Goal: Task Accomplishment & Management: Manage account settings

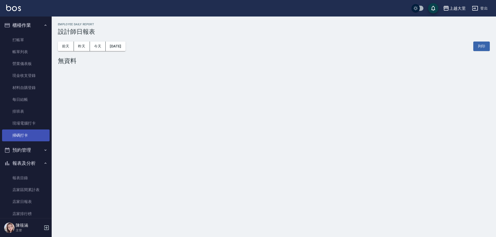
scroll to position [78, 0]
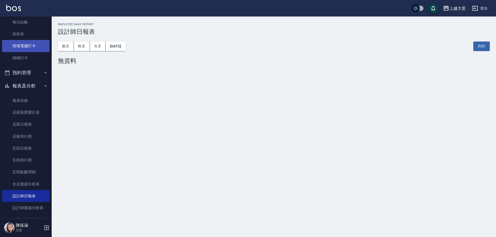
click at [27, 47] on link "現場電腦打卡" at bounding box center [26, 46] width 48 height 12
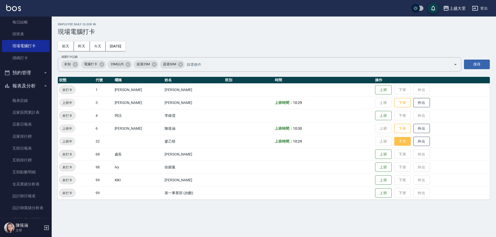
click at [408, 140] on button "下班" at bounding box center [402, 141] width 17 height 9
click at [397, 102] on button "下班" at bounding box center [402, 102] width 17 height 9
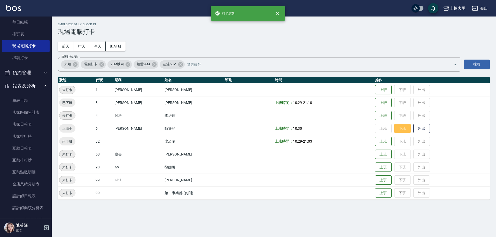
click at [405, 131] on button "下班" at bounding box center [402, 128] width 17 height 9
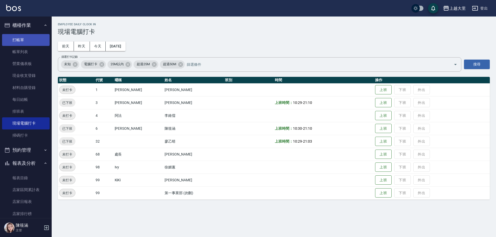
click at [24, 41] on link "打帳單" at bounding box center [26, 40] width 48 height 12
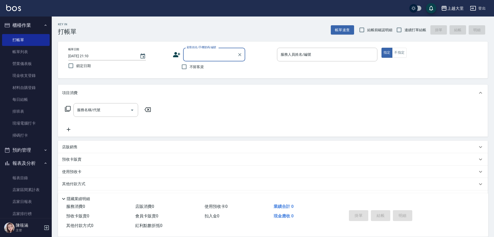
drag, startPoint x: 183, startPoint y: 67, endPoint x: 209, endPoint y: 70, distance: 26.5
click at [183, 67] on input "不留客資" at bounding box center [184, 66] width 11 height 11
checkbox input "true"
click at [399, 32] on input "連續打單結帳" at bounding box center [398, 30] width 11 height 11
checkbox input "true"
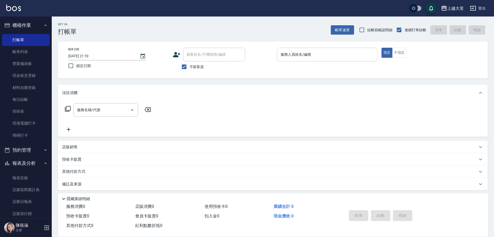
click at [300, 58] on input "服務人員姓名/編號" at bounding box center [327, 54] width 96 height 9
click at [304, 55] on input "服務人員姓名/編號" at bounding box center [327, 54] width 96 height 9
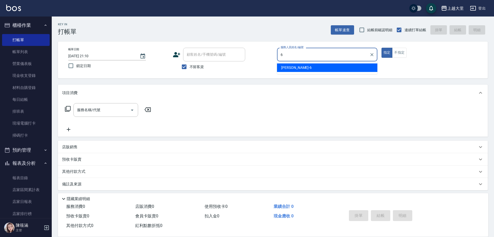
type input "[PERSON_NAME]比-6"
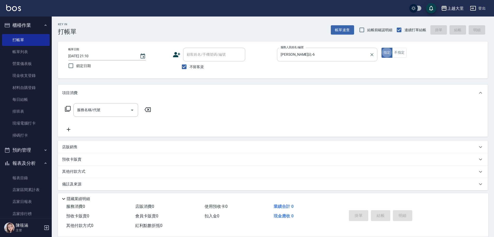
type button "true"
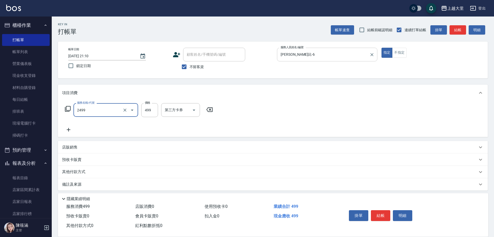
type input "499洗剪(2499)"
type input "500"
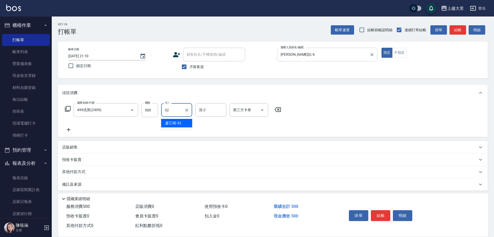
type input "[PERSON_NAME]-32"
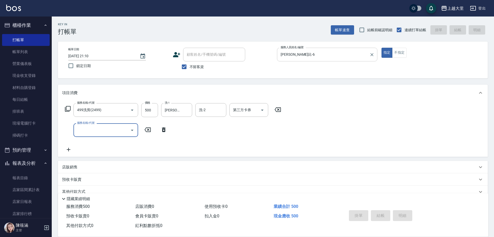
type input "[DATE] 21:15"
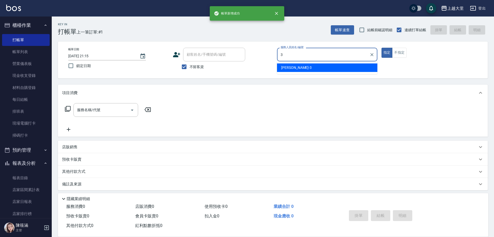
type input "[PERSON_NAME]-3"
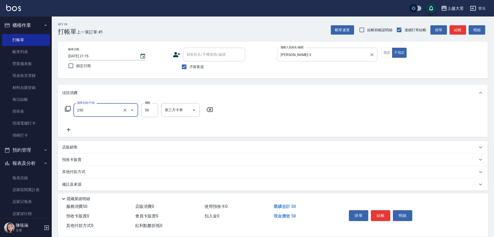
type input "剪[PERSON_NAME]50(250)"
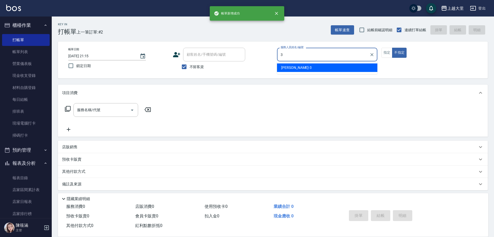
type input "[PERSON_NAME]-3"
type button "false"
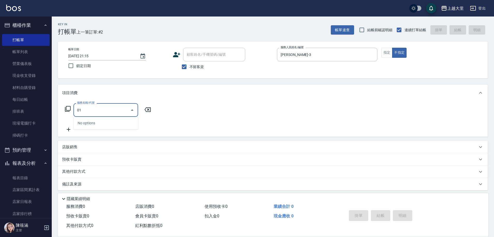
type input "0"
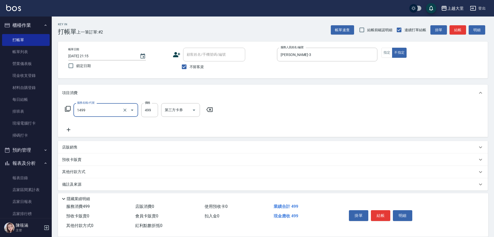
type input "接髮洗髮(1499)"
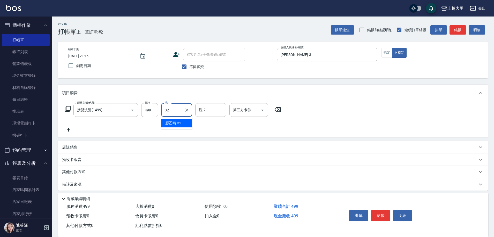
type input "[PERSON_NAME]-32"
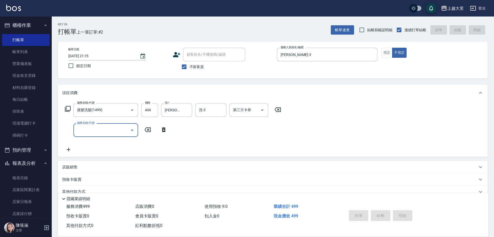
type input "[DATE] 21:16"
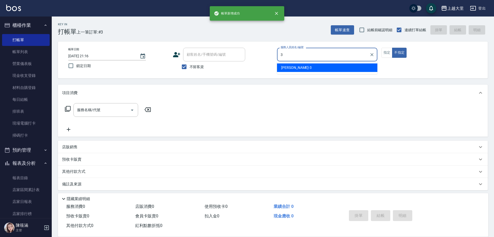
type input "[PERSON_NAME]-3"
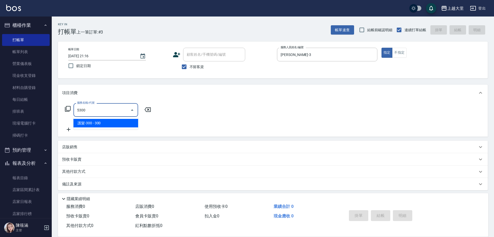
type input "護髮-300(5300)"
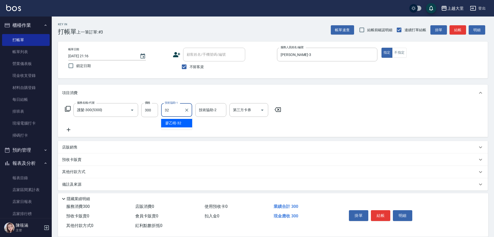
type input "[PERSON_NAME]-32"
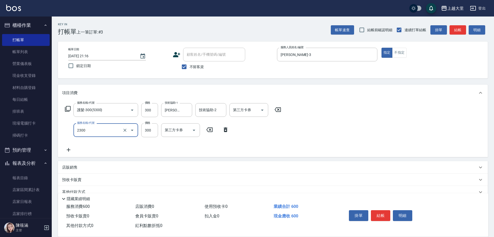
type input "剪髮300(2300)"
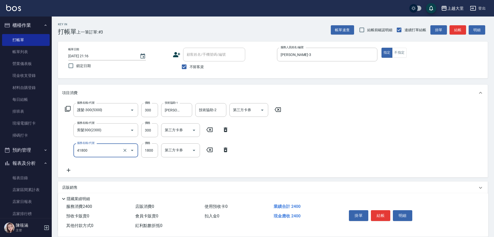
type input "染女L1800(41800)"
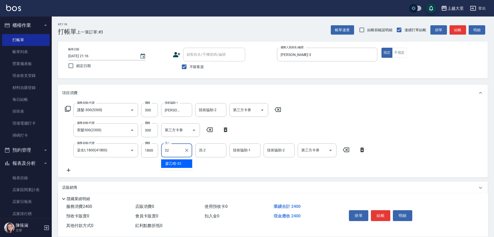
type input "[PERSON_NAME]-32"
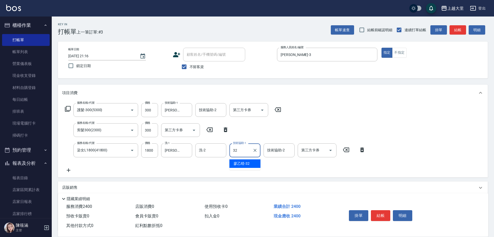
type input "[PERSON_NAME]-32"
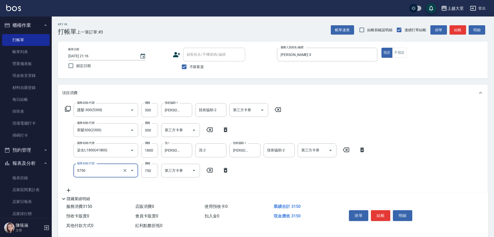
type input "護髮-750(5750)"
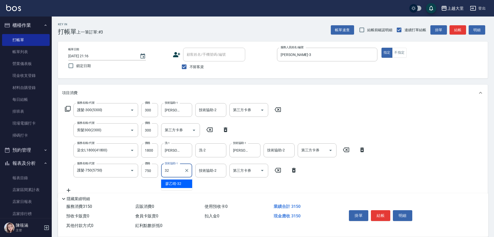
type input "[PERSON_NAME]-32"
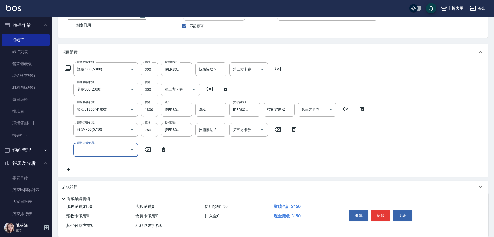
scroll to position [84, 0]
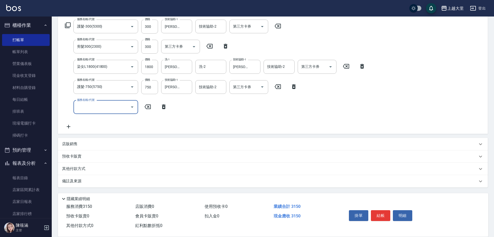
click at [97, 165] on div "其他付款方式" at bounding box center [272, 169] width 429 height 12
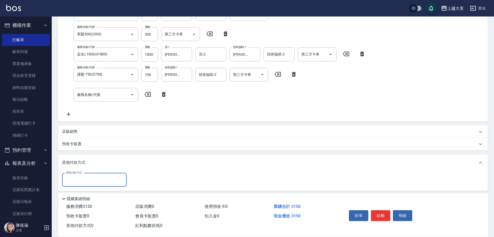
scroll to position [116, 0]
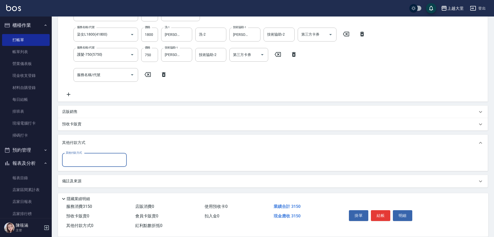
click at [106, 158] on input "其他付款方式" at bounding box center [94, 160] width 60 height 9
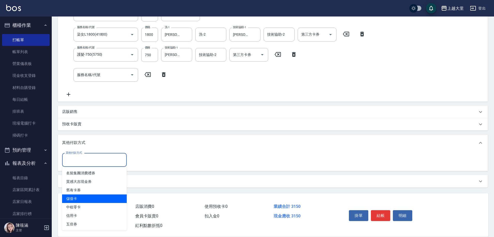
click at [102, 199] on span "儲值卡" at bounding box center [94, 199] width 65 height 9
type input "儲值卡"
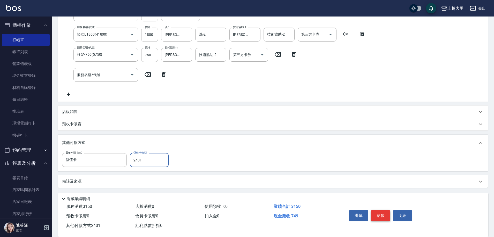
type input "2401"
click at [383, 211] on button "結帳" at bounding box center [380, 216] width 19 height 11
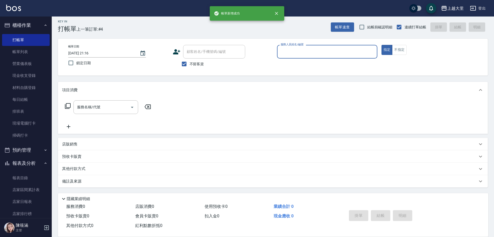
scroll to position [3, 0]
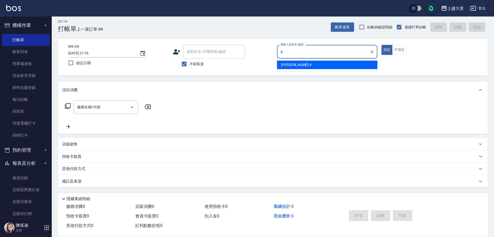
type input "[PERSON_NAME]比-6"
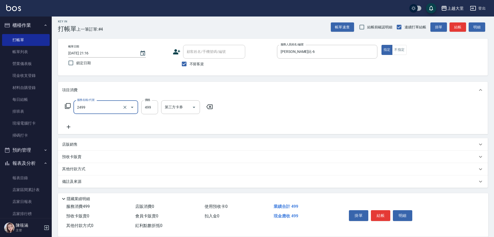
type input "499洗剪(2499)"
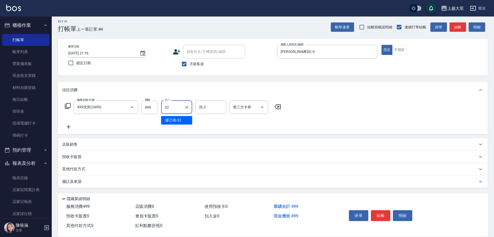
type input "[PERSON_NAME]-32"
click at [155, 109] on input "499" at bounding box center [149, 108] width 17 height 14
type input "500"
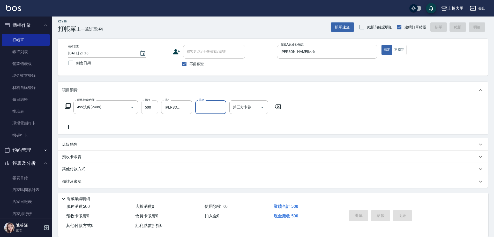
type input "[DATE] 21:17"
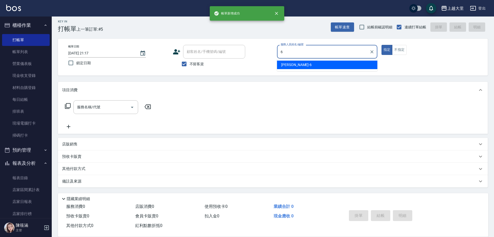
type input "[PERSON_NAME]比-6"
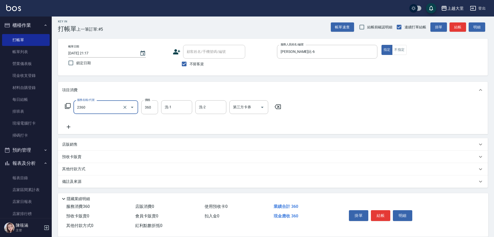
type input "洗+剪360(2360)"
type input "[PERSON_NAME]-32"
click at [263, 108] on icon "Open" at bounding box center [262, 107] width 6 height 6
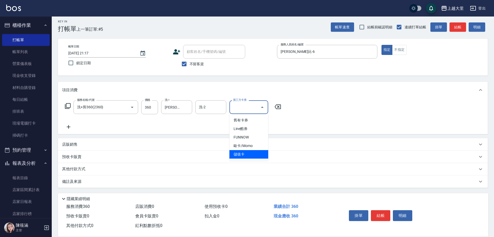
click at [252, 152] on span "儲值卡" at bounding box center [248, 154] width 39 height 9
type input "儲值卡"
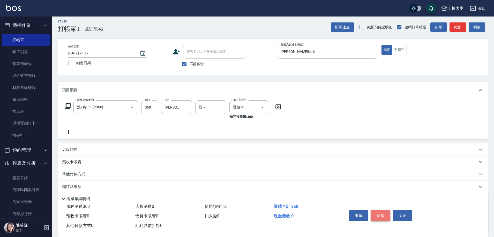
click at [379, 215] on button "結帳" at bounding box center [380, 216] width 19 height 11
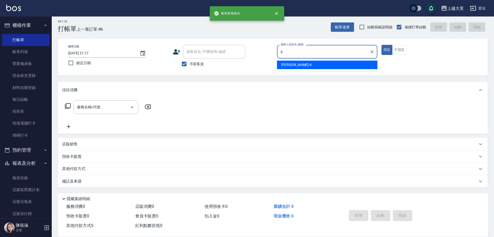
type input "[PERSON_NAME]比-6"
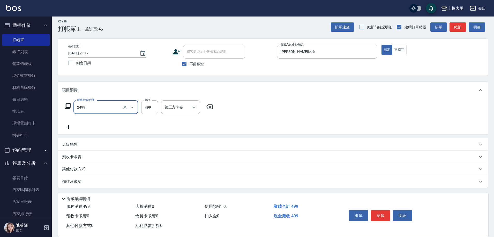
type input "499洗剪(2499)"
type input "400"
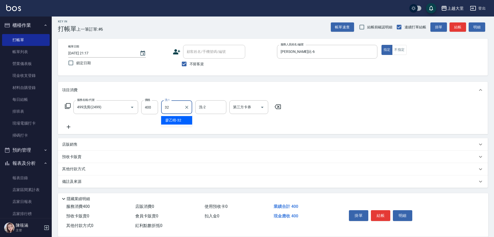
type input "[PERSON_NAME]-32"
click at [263, 106] on icon "Open" at bounding box center [262, 107] width 6 height 6
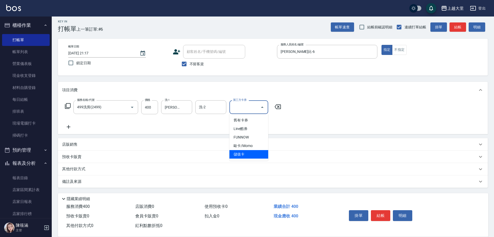
click at [246, 152] on span "儲值卡" at bounding box center [248, 154] width 39 height 9
type input "儲值卡"
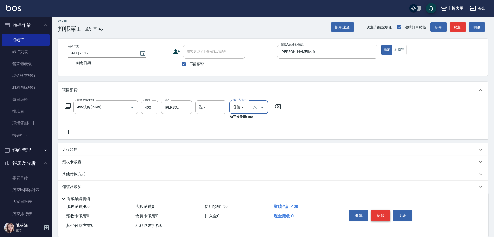
click at [377, 211] on button "結帳" at bounding box center [380, 216] width 19 height 11
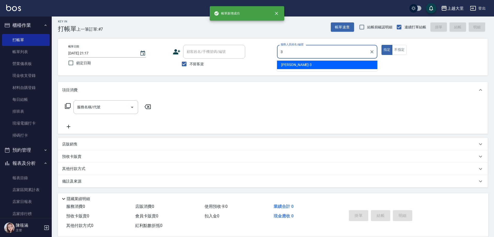
type input "[PERSON_NAME]-3"
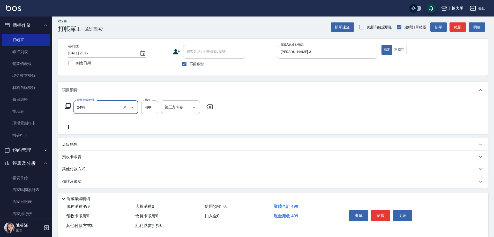
type input "499洗剪(2499)"
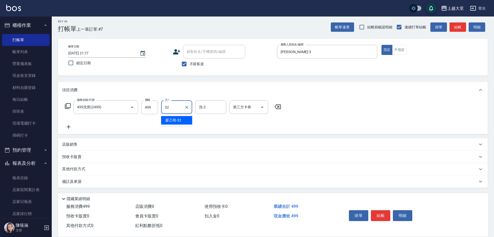
type input "[PERSON_NAME]-32"
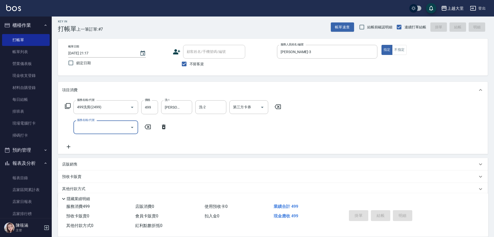
type input "[DATE] 21:18"
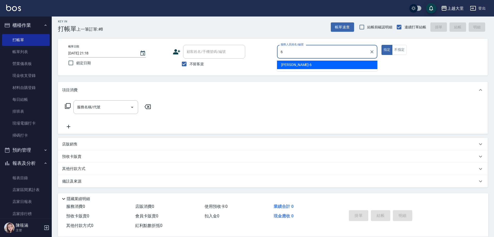
type input "[PERSON_NAME]比-6"
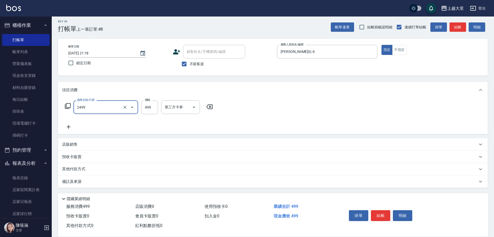
type input "499洗剪(2499)"
type input "400"
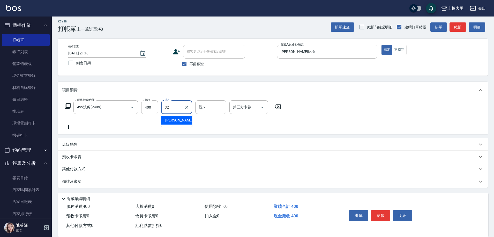
type input "[PERSON_NAME]-32"
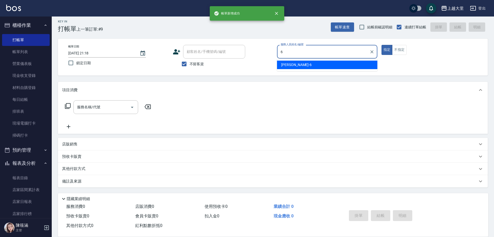
type input "[PERSON_NAME]比-6"
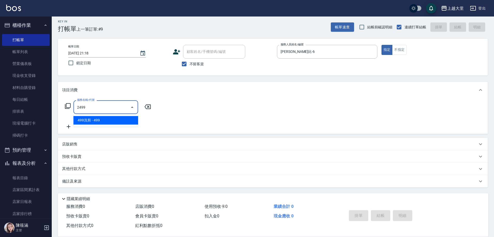
type input "499洗剪(2499)"
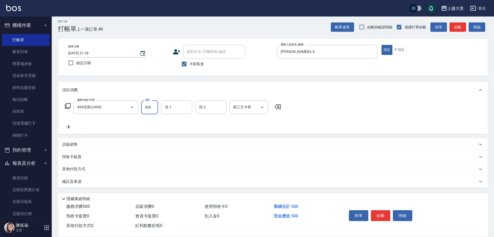
type input "500"
click at [265, 106] on button "Open" at bounding box center [262, 107] width 8 height 8
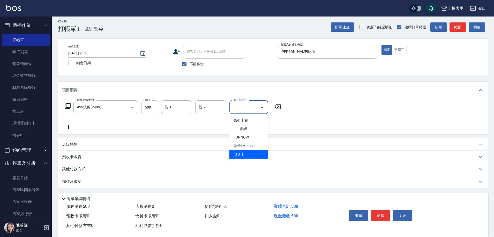
click at [251, 156] on span "儲值卡" at bounding box center [248, 154] width 39 height 9
type input "儲值卡"
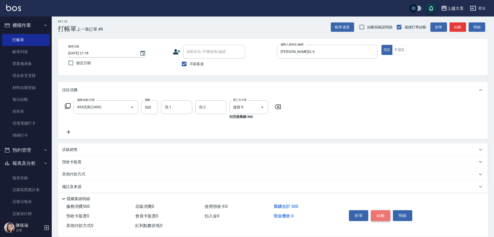
click at [384, 213] on button "結帳" at bounding box center [380, 216] width 19 height 11
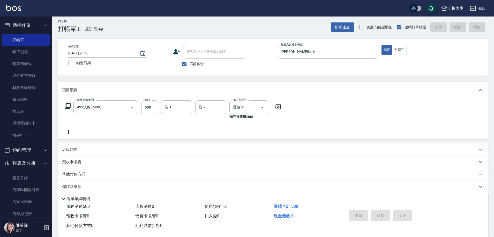
type input "[DATE] 21:19"
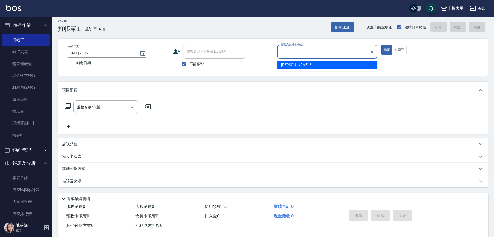
type input "[PERSON_NAME]-3"
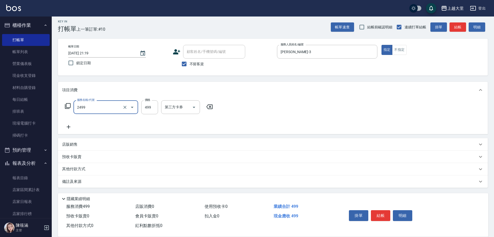
type input "499洗剪(2499)"
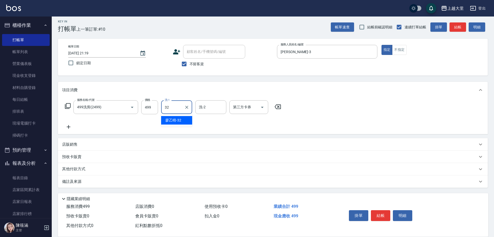
type input "[PERSON_NAME]-32"
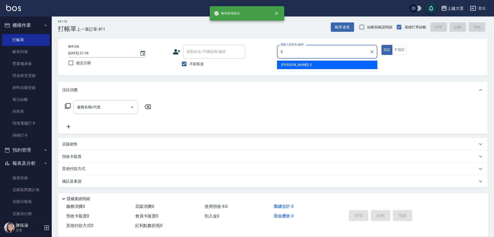
type input "[PERSON_NAME]-3"
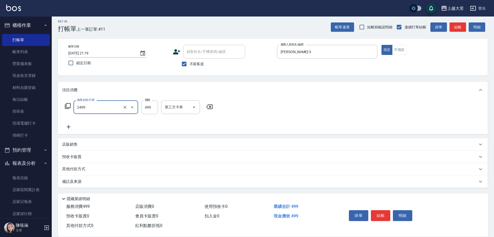
type input "499洗剪(2499)"
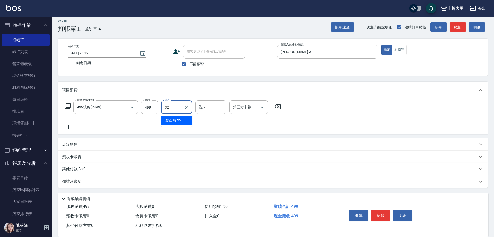
type input "[PERSON_NAME]-32"
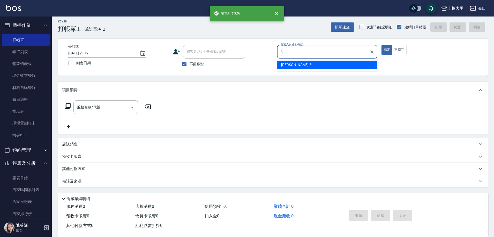
type input "[PERSON_NAME]-3"
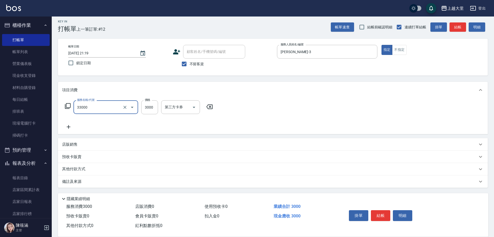
type input "燙髮L(33000)"
type input "3200"
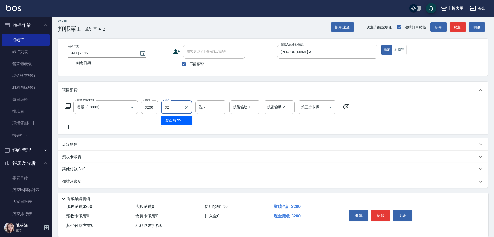
type input "[PERSON_NAME]-32"
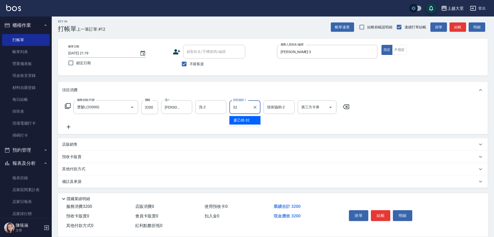
type input "[PERSON_NAME]-32"
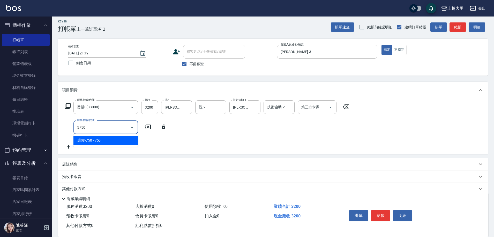
type input "護髮-750(5750)"
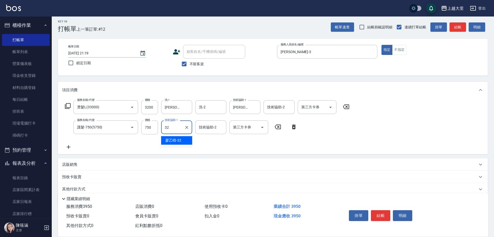
type input "[PERSON_NAME]-32"
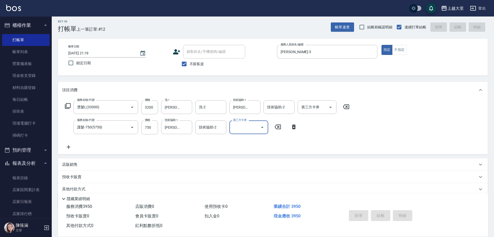
type input "[DATE] 21:20"
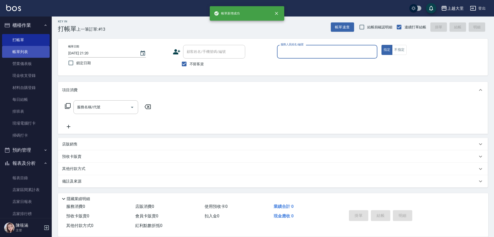
click at [24, 52] on link "帳單列表" at bounding box center [26, 52] width 48 height 12
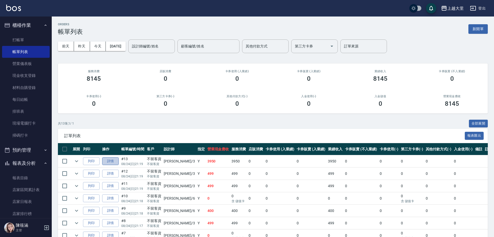
click at [107, 161] on link "詳情" at bounding box center [110, 162] width 17 height 8
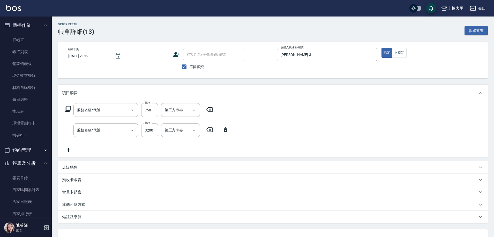
type input "[DATE] 21:19"
checkbox input "true"
type input "[PERSON_NAME]-3"
type input "護髮-750(5750)"
type input "燙髮L(33000)"
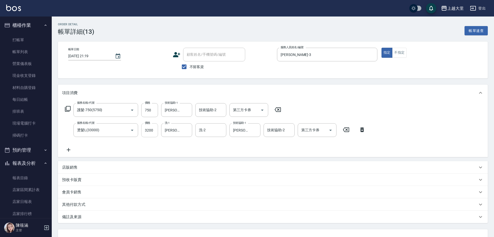
click at [154, 132] on input "3200" at bounding box center [149, 131] width 17 height 14
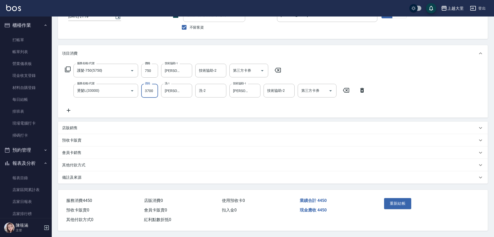
scroll to position [42, 0]
type input "3700"
click at [390, 203] on button "重新結帳" at bounding box center [397, 203] width 27 height 11
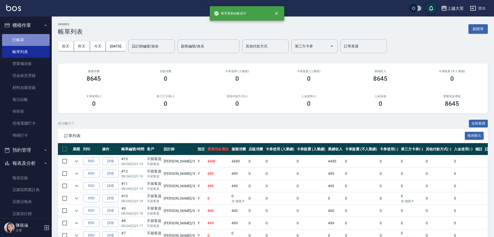
click at [40, 41] on link "打帳單" at bounding box center [26, 40] width 48 height 12
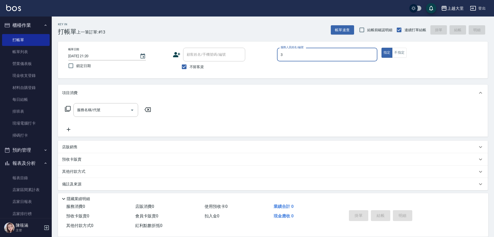
type input "[PERSON_NAME]-3"
type button "true"
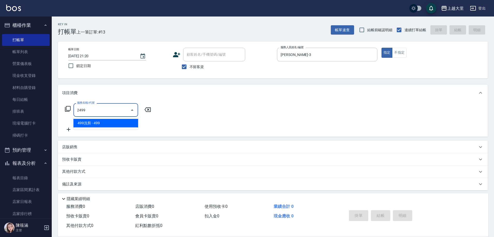
type input "499洗剪(2499)"
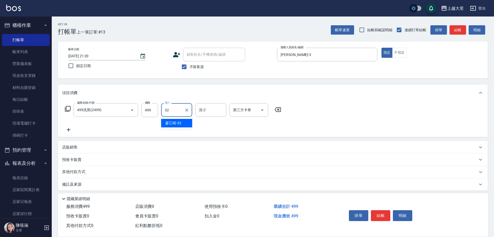
type input "[PERSON_NAME]-32"
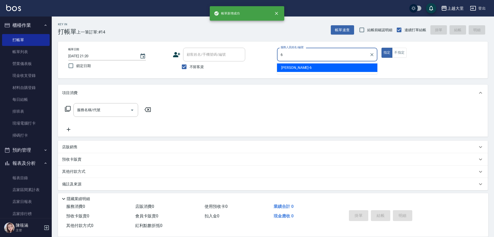
type input "[PERSON_NAME]比-6"
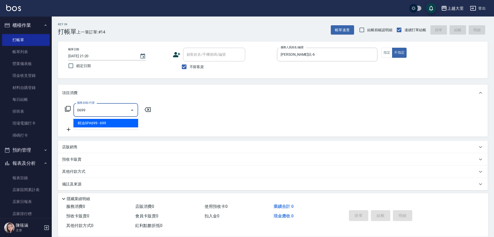
type input "精油SPA699(0699)"
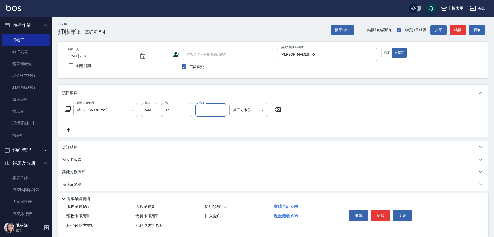
type input "[PERSON_NAME]-32"
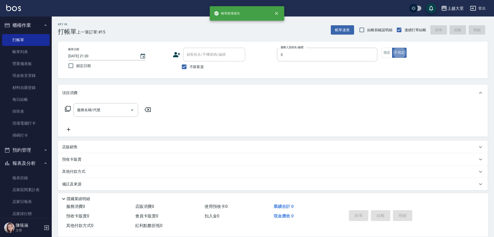
type input "[PERSON_NAME]-3"
type button "false"
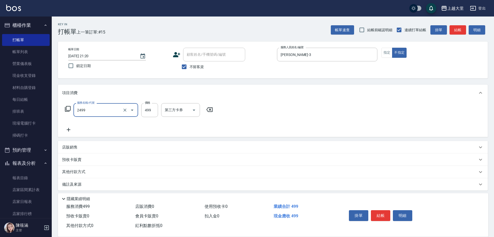
type input "499洗剪(2499)"
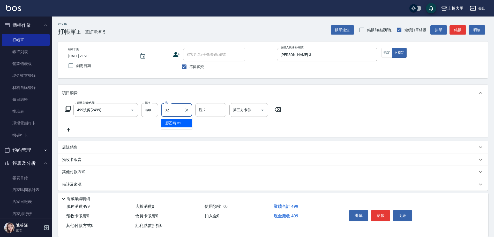
type input "[PERSON_NAME]-32"
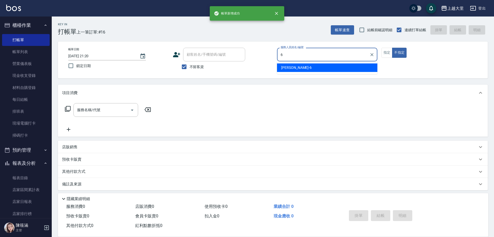
type input "[PERSON_NAME]比-6"
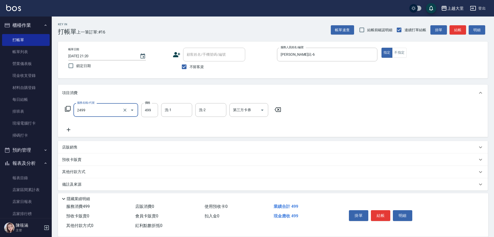
type input "499洗剪(2499)"
type input "500"
type input "[PERSON_NAME]-32"
click at [261, 111] on icon "Open" at bounding box center [262, 110] width 6 height 6
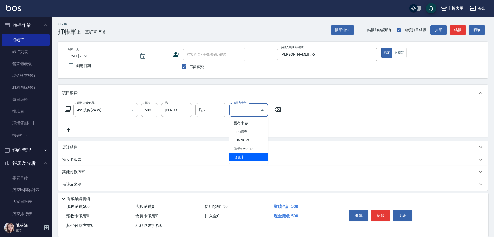
click at [264, 156] on span "儲值卡" at bounding box center [248, 157] width 39 height 9
type input "儲值卡"
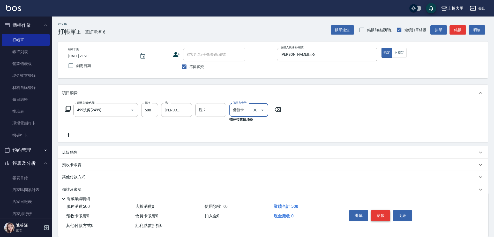
click at [383, 212] on button "結帳" at bounding box center [380, 216] width 19 height 11
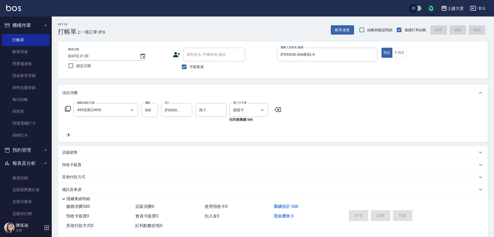
type input "[DATE] 21:21"
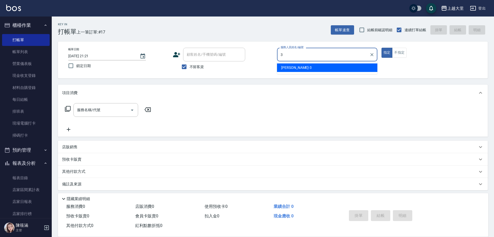
type input "[PERSON_NAME]-3"
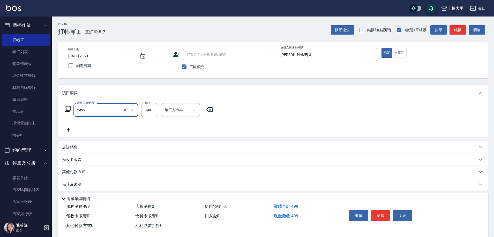
type input "499洗剪(2499)"
type input "[PERSON_NAME]-32"
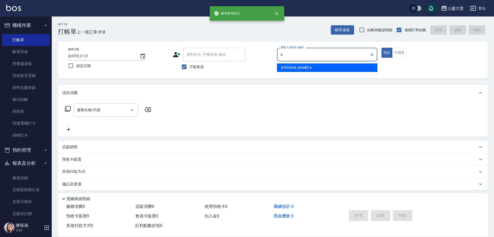
type input "[PERSON_NAME]比-6"
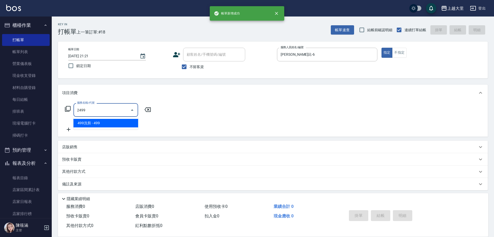
type input "499洗剪(2499)"
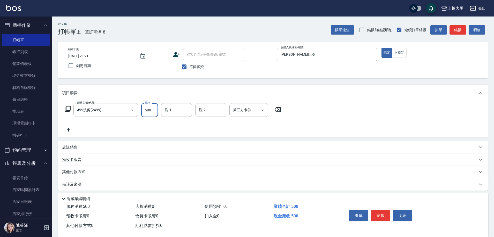
type input "500"
type input "[PERSON_NAME]-32"
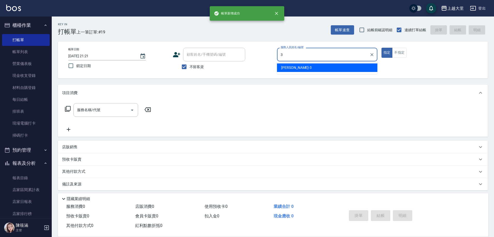
type input "[PERSON_NAME]-3"
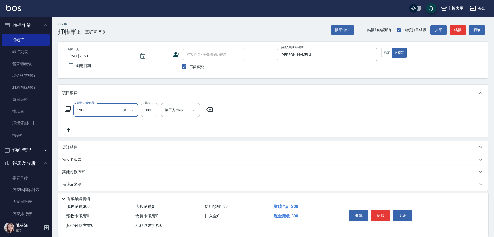
type input "健康洗髮(1300)"
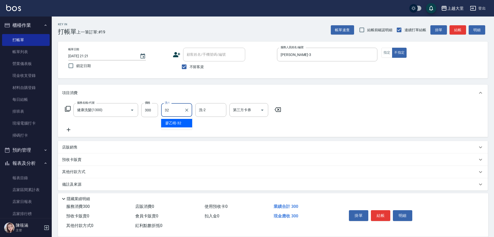
type input "[PERSON_NAME]-32"
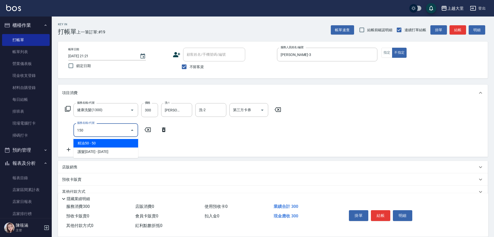
type input "精油50(150)"
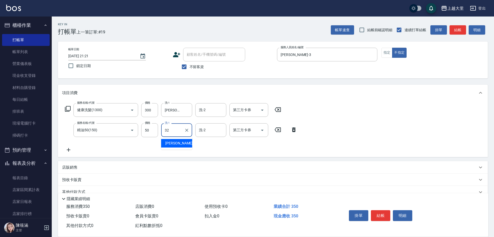
type input "[PERSON_NAME]-32"
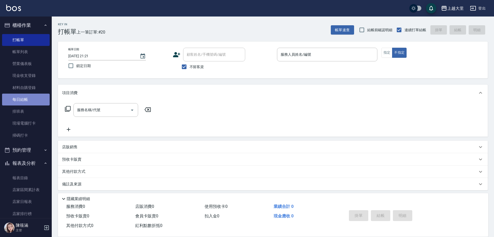
click at [37, 99] on link "每日結帳" at bounding box center [26, 100] width 48 height 12
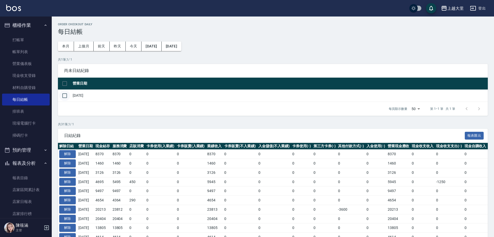
click at [66, 96] on input "checkbox" at bounding box center [64, 95] width 11 height 11
checkbox input "true"
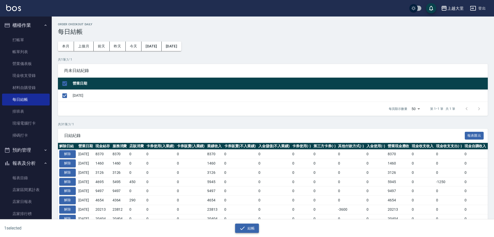
click at [243, 228] on icon "button" at bounding box center [242, 229] width 6 height 6
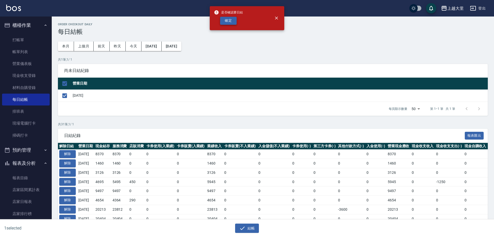
click at [228, 21] on button "確定" at bounding box center [228, 21] width 17 height 8
checkbox input "false"
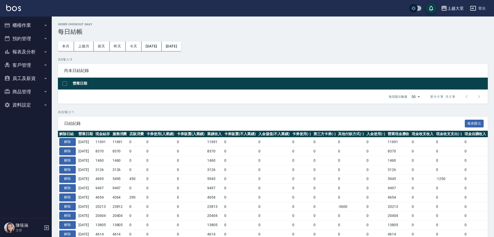
click at [23, 54] on button "報表及分析" at bounding box center [26, 51] width 48 height 13
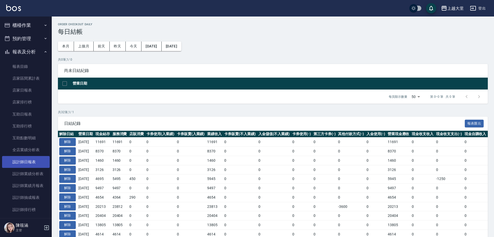
click at [28, 162] on link "設計師日報表" at bounding box center [26, 162] width 48 height 12
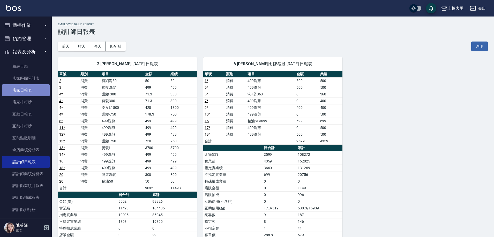
click at [37, 94] on link "店家日報表" at bounding box center [26, 90] width 48 height 12
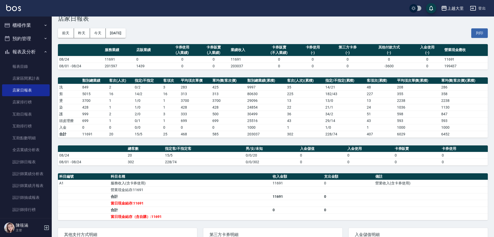
scroll to position [26, 0]
